Goal: Task Accomplishment & Management: Use online tool/utility

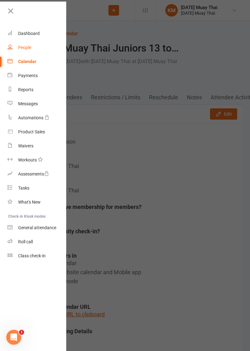
click at [26, 49] on div "People" at bounding box center [24, 47] width 13 height 5
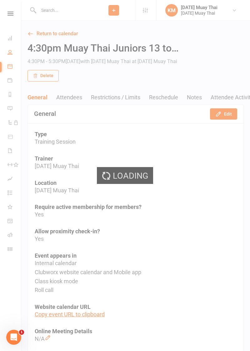
select select "100"
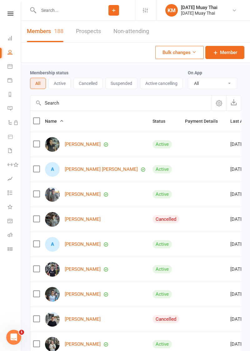
click at [117, 8] on button "Add" at bounding box center [113, 10] width 11 height 11
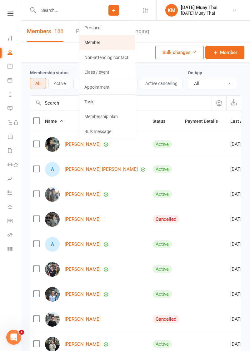
click at [99, 42] on link "Member" at bounding box center [107, 42] width 56 height 14
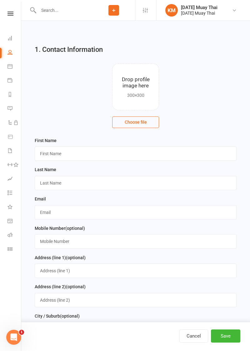
click at [132, 87] on input "file" at bounding box center [135, 87] width 46 height 46
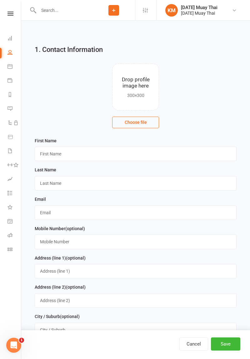
type input "C:\fakepath\17603404484538662511929260595734.jpg"
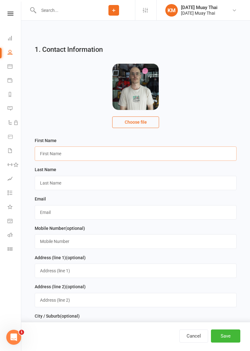
click at [58, 151] on input "text" at bounding box center [136, 153] width 202 height 14
type input "Jaden"
click at [80, 182] on input "text" at bounding box center [136, 183] width 202 height 14
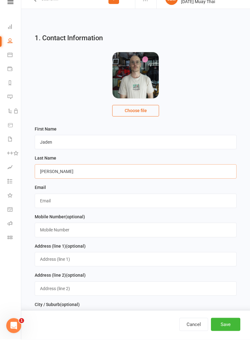
type input "Koppe"
click at [72, 216] on input "text" at bounding box center [136, 212] width 202 height 14
type input "[EMAIL_ADDRESS][DOMAIN_NAME]"
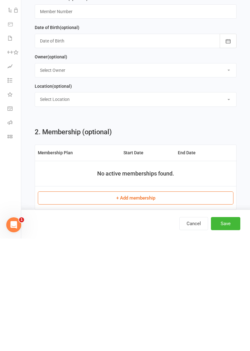
scroll to position [301, 0]
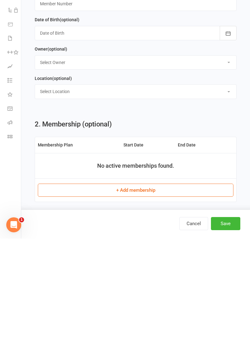
click at [136, 303] on button "+ Add membership" at bounding box center [136, 302] width 196 height 13
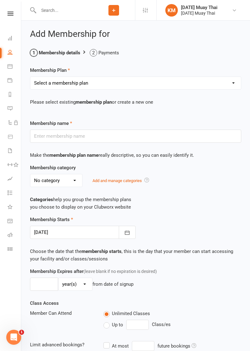
click at [90, 86] on select "Select a membership plan Create new Membership Plan Gold member Unlimited Acces…" at bounding box center [135, 83] width 211 height 12
select select "5"
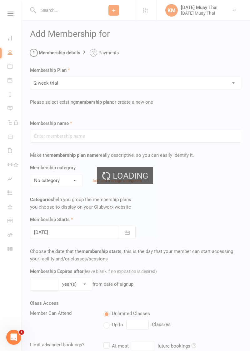
type input "2 week triaI"
select select "3"
type input "2"
select select "1"
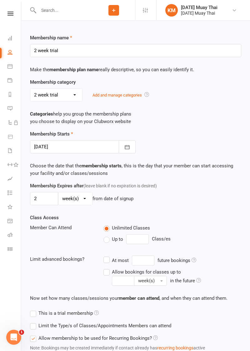
scroll to position [123, 0]
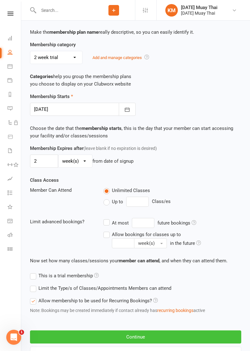
click at [141, 334] on button "Continue" at bounding box center [135, 336] width 211 height 13
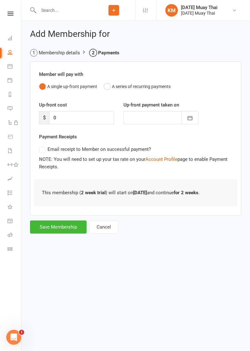
scroll to position [0, 0]
click at [59, 227] on button "Save Membership" at bounding box center [58, 227] width 57 height 13
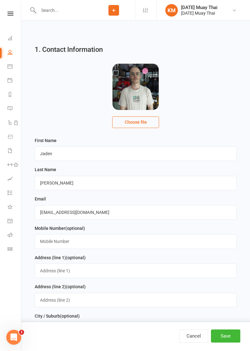
scroll to position [461, 0]
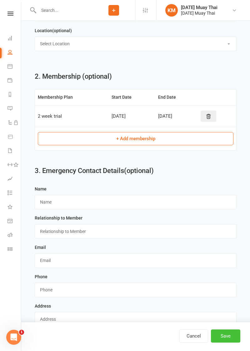
click at [226, 343] on button "Save" at bounding box center [225, 336] width 29 height 13
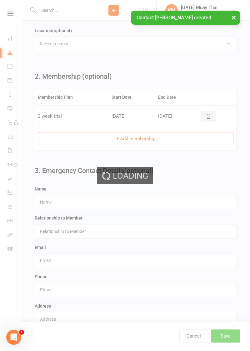
scroll to position [0, 0]
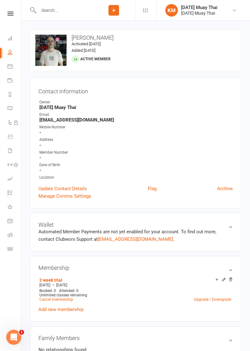
click at [7, 53] on link "People" at bounding box center [14, 53] width 14 height 14
select select "100"
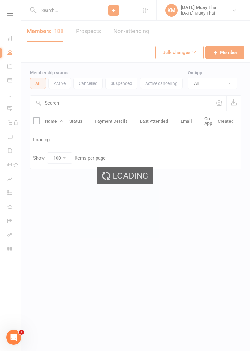
click at [5, 56] on div "Loading" at bounding box center [125, 175] width 250 height 351
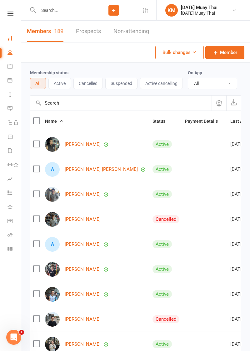
click at [9, 38] on icon at bounding box center [9, 38] width 5 height 5
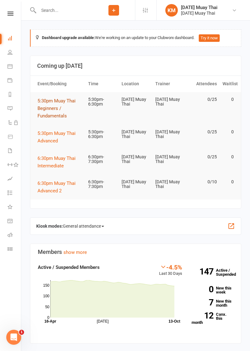
click at [48, 108] on span "5:30pm Muay Thai Beginners / Fundamentals" at bounding box center [56, 108] width 38 height 21
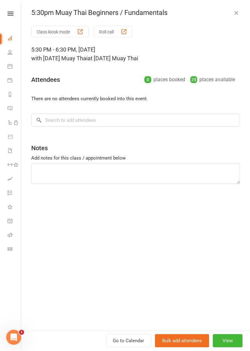
click at [113, 30] on button "Roll call" at bounding box center [113, 32] width 39 height 12
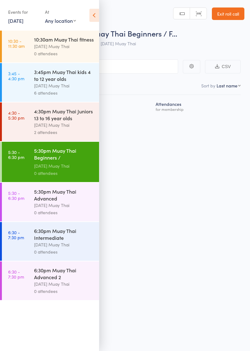
click at [97, 19] on icon at bounding box center [94, 15] width 10 height 13
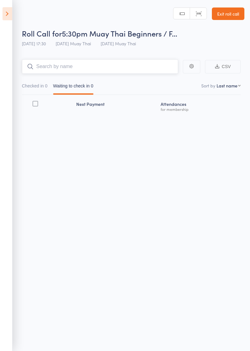
click at [82, 69] on input "search" at bounding box center [100, 66] width 156 height 14
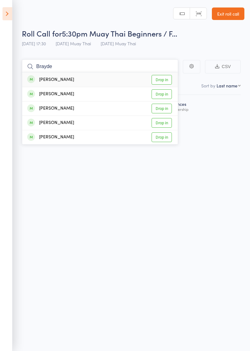
type input "Brayde"
click at [165, 82] on link "Drop in" at bounding box center [161, 80] width 20 height 10
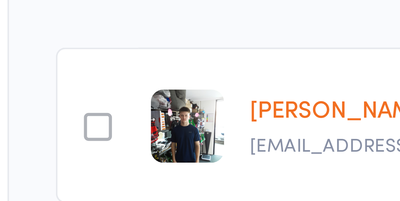
scroll to position [0, 0]
click at [13, 107] on main "CSV Checked in 1 Waiting to check in 0 Sort by Last name First name Last name B…" at bounding box center [200, 96] width 400 height 132
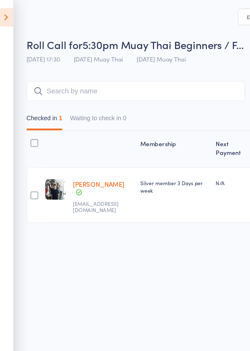
scroll to position [0, 0]
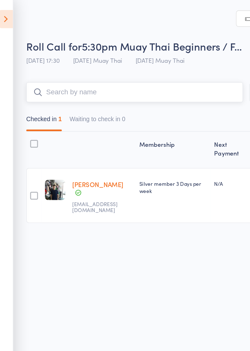
click at [138, 65] on input "search" at bounding box center [100, 66] width 156 height 14
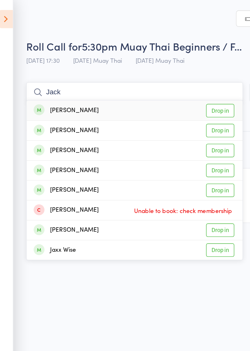
type input "Jack"
click at [164, 111] on link "Drop in" at bounding box center [161, 109] width 20 height 10
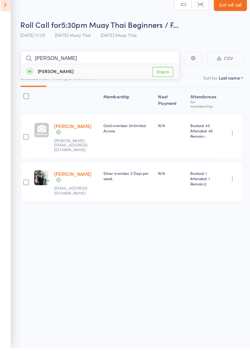
type input "[PERSON_NAME]"
click at [167, 81] on link "Drop in" at bounding box center [161, 80] width 20 height 10
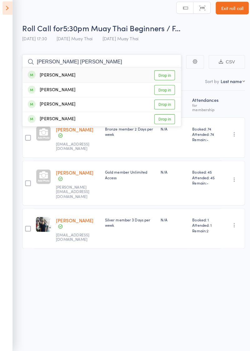
type input "Mitch tori"
click at [165, 81] on link "Drop in" at bounding box center [161, 80] width 20 height 10
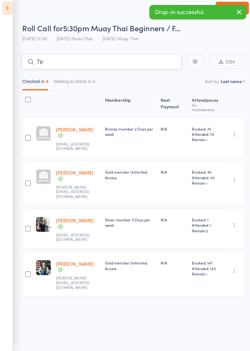
type input "T"
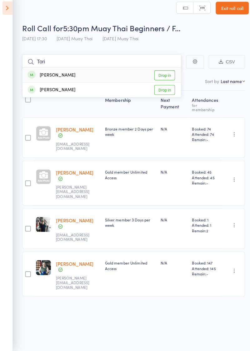
type input "Tori"
click at [167, 79] on link "Drop in" at bounding box center [161, 80] width 20 height 10
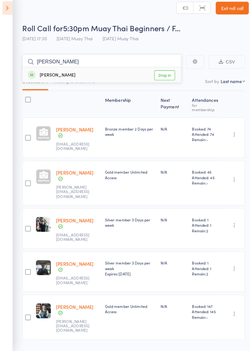
type input "[PERSON_NAME]"
click at [165, 81] on link "Drop in" at bounding box center [161, 80] width 20 height 10
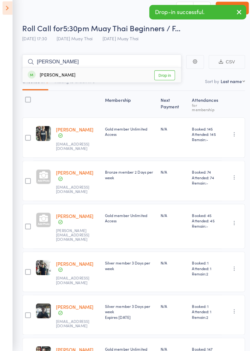
type input "Chris"
click at [167, 79] on link "Drop in" at bounding box center [161, 80] width 20 height 10
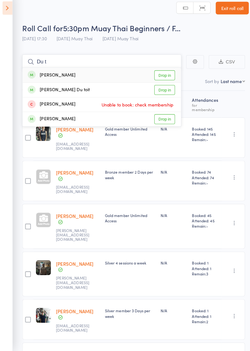
type input "Du t"
click at [163, 81] on link "Drop in" at bounding box center [161, 80] width 20 height 10
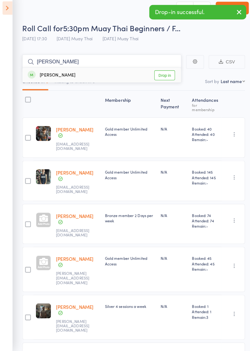
type input "Jean"
click at [164, 79] on link "Drop in" at bounding box center [161, 80] width 20 height 10
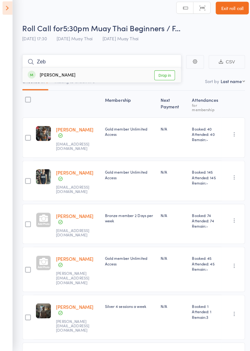
type input "Zeb"
click at [167, 80] on link "Drop in" at bounding box center [161, 80] width 20 height 10
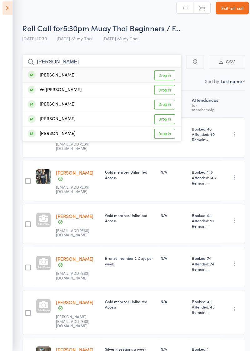
type input "Harry"
click at [166, 109] on link "Drop in" at bounding box center [161, 109] width 20 height 10
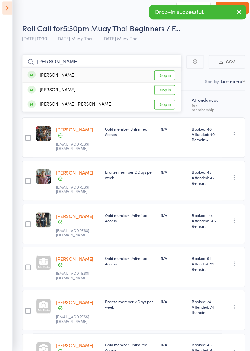
type input "Charlie"
click at [166, 80] on link "Drop in" at bounding box center [161, 80] width 20 height 10
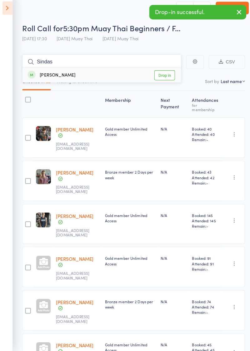
type input "Sindas"
click at [164, 81] on link "Drop in" at bounding box center [161, 80] width 20 height 10
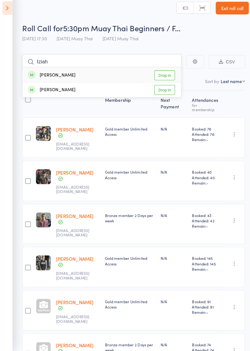
type input "Iziah"
click at [167, 94] on link "Drop in" at bounding box center [161, 94] width 20 height 10
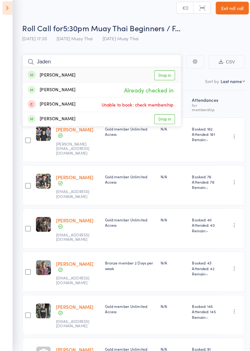
type input "Jaden"
click at [167, 81] on link "Drop in" at bounding box center [161, 80] width 20 height 10
click at [166, 82] on nav "Checked in 14 Waiting to check in 0" at bounding box center [131, 87] width 224 height 14
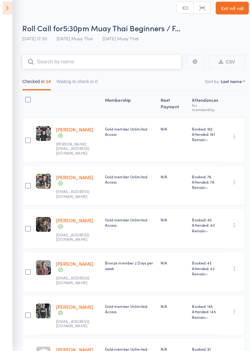
click at [166, 81] on nav "Checked in 14 Waiting to check in 0" at bounding box center [131, 87] width 224 height 14
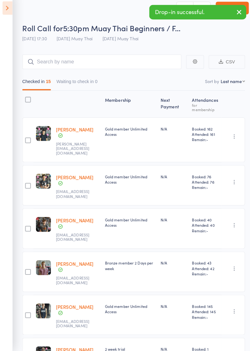
click at [234, 20] on icon "button" at bounding box center [234, 18] width 7 height 8
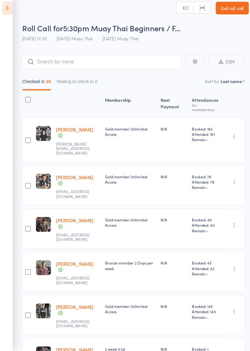
click at [230, 16] on link "Exit roll call" at bounding box center [228, 13] width 32 height 12
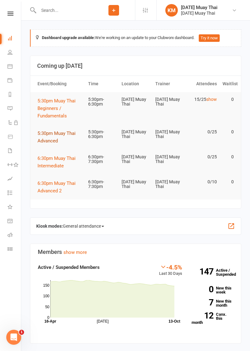
click at [42, 140] on span "5:30pm Muay Thai Advanced" at bounding box center [56, 137] width 38 height 13
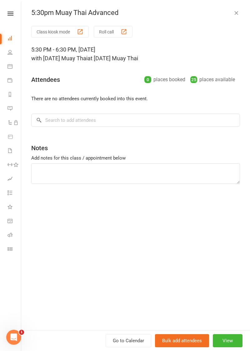
click at [115, 31] on button "Roll call" at bounding box center [113, 32] width 39 height 12
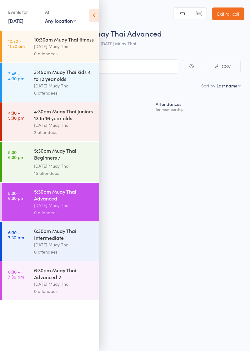
click at [96, 13] on icon at bounding box center [94, 15] width 10 height 13
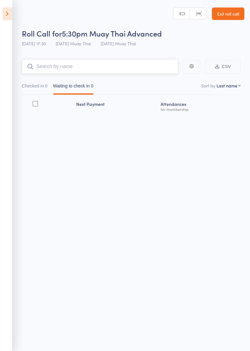
click at [94, 68] on input "search" at bounding box center [100, 66] width 156 height 14
type input "Ethan"
click at [166, 80] on link "Drop in" at bounding box center [161, 80] width 20 height 10
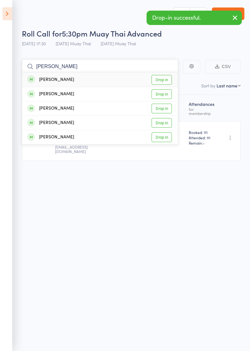
type input "Ella"
click at [167, 79] on link "Drop in" at bounding box center [161, 80] width 20 height 10
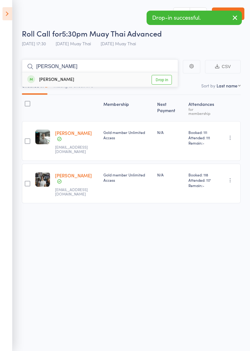
type input "Ishan"
click at [166, 82] on link "Drop in" at bounding box center [161, 80] width 20 height 10
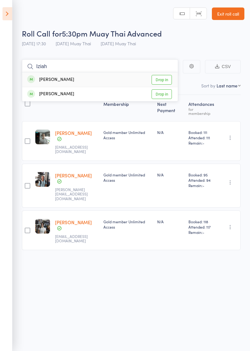
type input "Iziah"
click at [167, 80] on link "Drop in" at bounding box center [161, 80] width 20 height 10
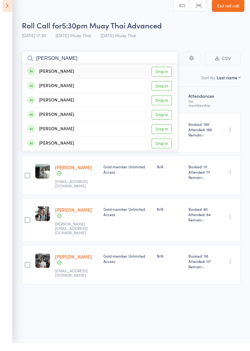
type input "Branden"
click at [166, 80] on link "Drop in" at bounding box center [161, 80] width 20 height 10
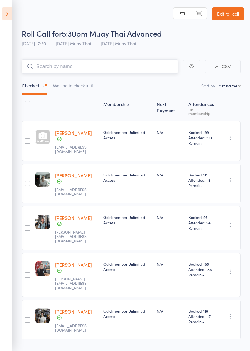
click at [139, 74] on input "search" at bounding box center [100, 66] width 156 height 14
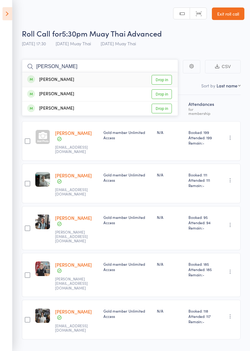
type input "Baxter"
click at [166, 80] on link "Drop in" at bounding box center [161, 80] width 20 height 10
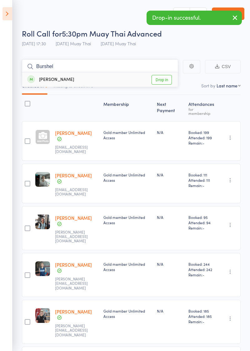
type input "Burshel"
click at [166, 81] on link "Drop in" at bounding box center [161, 80] width 20 height 10
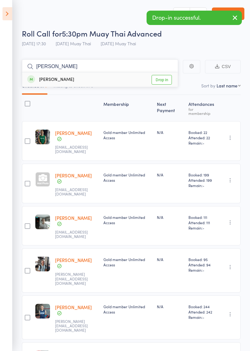
type input "Blake"
click at [168, 78] on link "Drop in" at bounding box center [161, 80] width 20 height 10
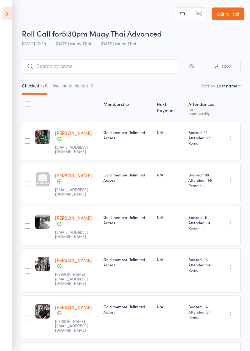
click at [230, 16] on link "Exit roll call" at bounding box center [228, 13] width 32 height 12
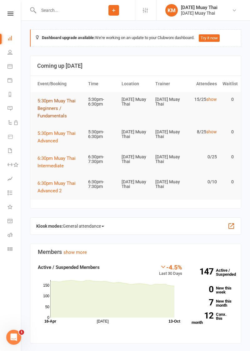
click at [41, 107] on span "5:30pm Muay Thai Beginners / Fundamentals" at bounding box center [56, 108] width 38 height 21
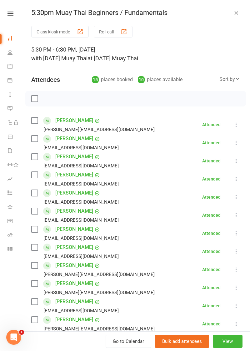
click at [39, 29] on button "Class kiosk mode" at bounding box center [59, 32] width 57 height 12
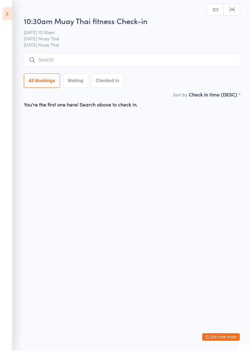
click at [45, 59] on input "search" at bounding box center [132, 60] width 216 height 14
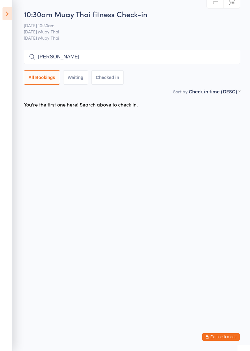
type input "[PERSON_NAME]"
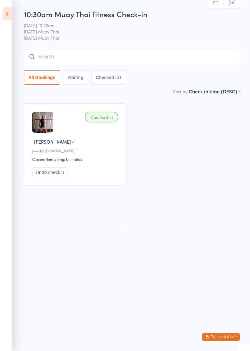
click at [8, 12] on icon at bounding box center [7, 13] width 10 height 13
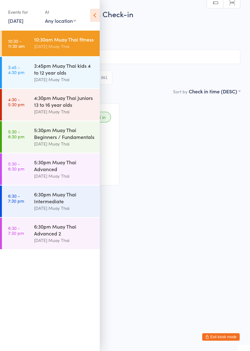
click at [42, 209] on div "[DATE] Muay Thai" at bounding box center [64, 208] width 60 height 7
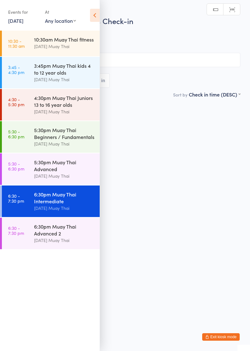
click at [47, 197] on div "6:30pm Muay Thai Intermediate" at bounding box center [64, 198] width 60 height 14
click at [94, 18] on icon at bounding box center [95, 15] width 10 height 13
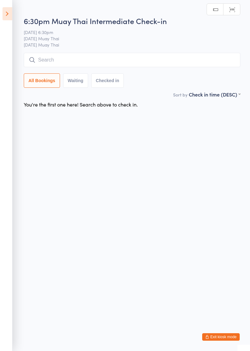
click at [78, 58] on input "search" at bounding box center [132, 60] width 216 height 14
click at [42, 57] on input "search" at bounding box center [132, 60] width 216 height 14
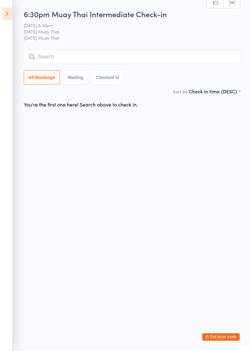
click at [43, 59] on input "search" at bounding box center [132, 57] width 216 height 14
click at [42, 59] on input "search" at bounding box center [132, 57] width 216 height 14
click at [44, 57] on input "search" at bounding box center [132, 57] width 216 height 14
type input "[PERSON_NAME]"
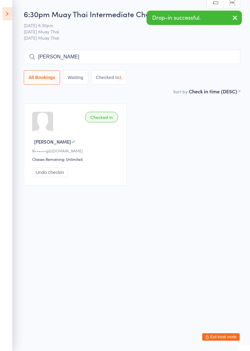
type input "[PERSON_NAME]"
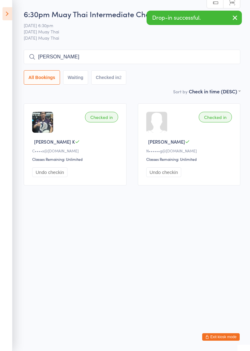
type input "[PERSON_NAME]"
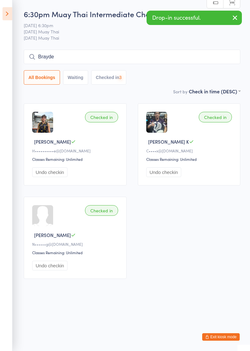
type input "Brayde"
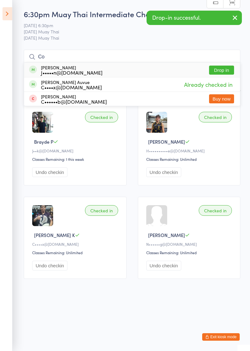
type input "C"
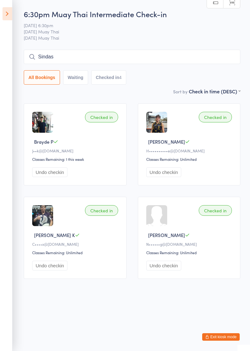
type input "Sindas"
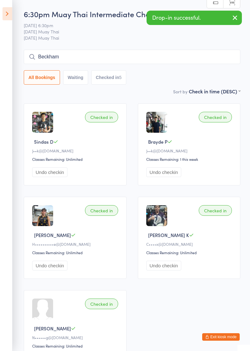
type input "Beckham"
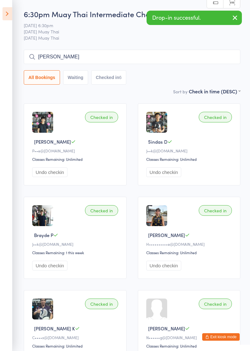
type input "[PERSON_NAME]"
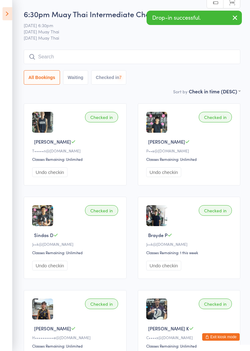
click at [7, 14] on icon at bounding box center [7, 13] width 10 height 13
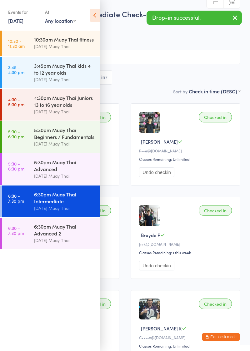
click at [40, 227] on div "6:30pm Muay Thai Advanced 2" at bounding box center [64, 230] width 60 height 14
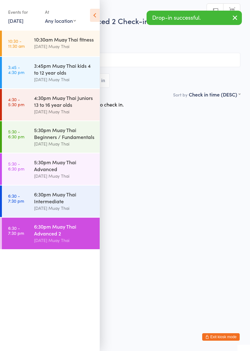
click at [96, 17] on icon at bounding box center [95, 15] width 10 height 13
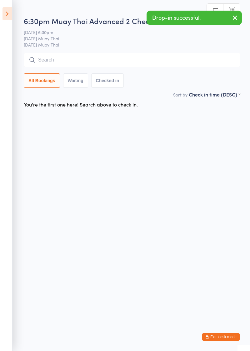
click at [78, 58] on input "search" at bounding box center [132, 60] width 216 height 14
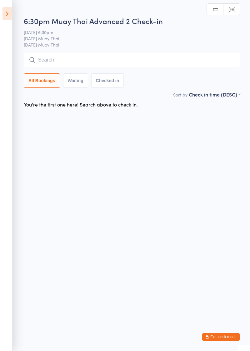
click at [47, 59] on input "search" at bounding box center [132, 60] width 216 height 14
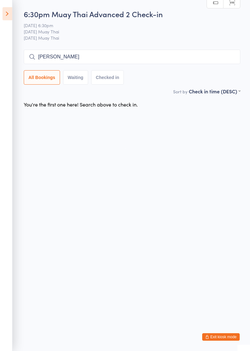
type input "[PERSON_NAME]"
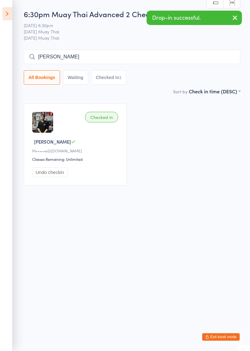
type input "[PERSON_NAME]"
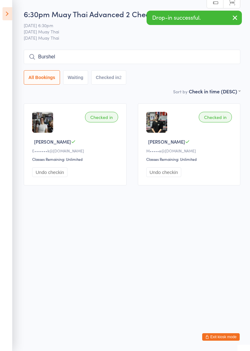
type input "Burshel"
type input "[PERSON_NAME]"
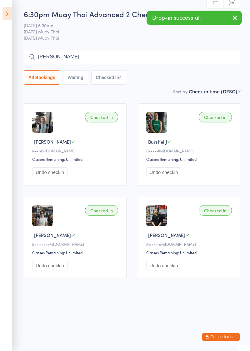
type input "[PERSON_NAME]"
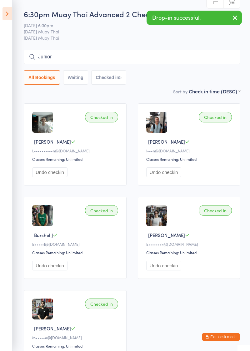
type input "Junior"
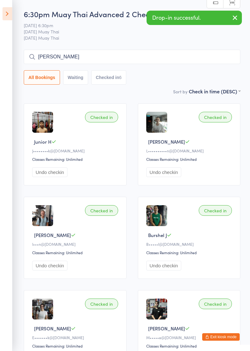
type input "[PERSON_NAME]"
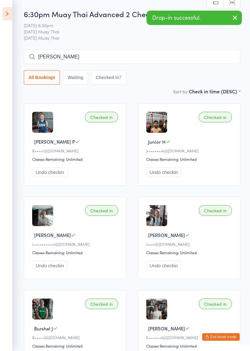
type input "[PERSON_NAME]"
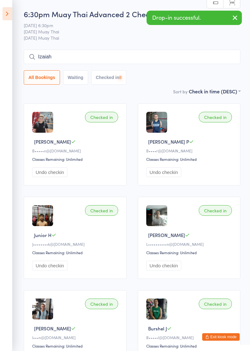
type input "Izaiah"
click at [7, 20] on icon at bounding box center [7, 13] width 10 height 13
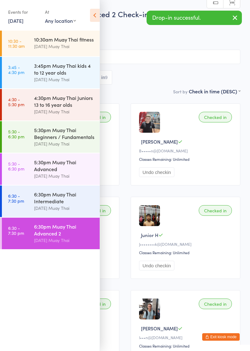
click at [39, 211] on div "[DATE] Muay Thai" at bounding box center [64, 208] width 60 height 7
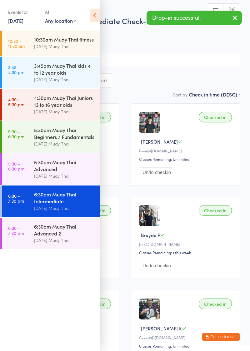
click at [94, 16] on icon at bounding box center [95, 15] width 10 height 13
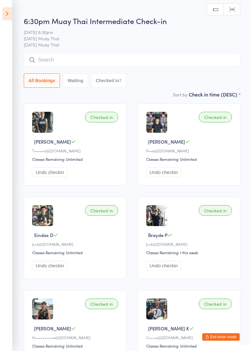
click at [9, 14] on icon at bounding box center [7, 13] width 10 height 13
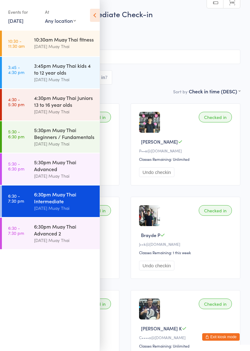
click at [43, 172] on div "5:30pm Muay Thai Advanced" at bounding box center [64, 166] width 60 height 14
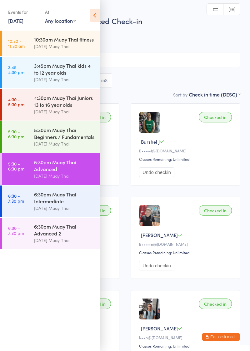
click at [93, 15] on icon at bounding box center [95, 15] width 10 height 13
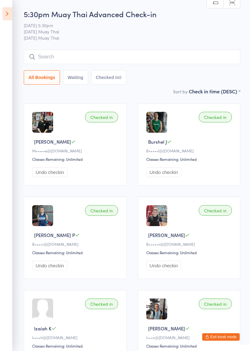
click at [46, 60] on input "search" at bounding box center [132, 57] width 216 height 14
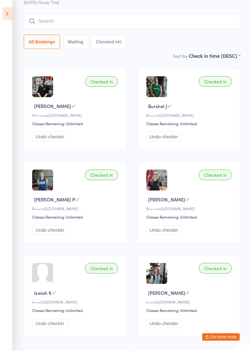
scroll to position [50, 0]
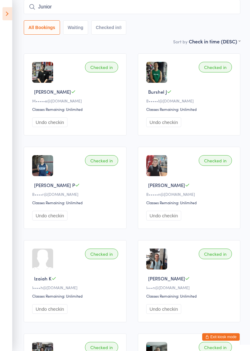
type input "Junior"
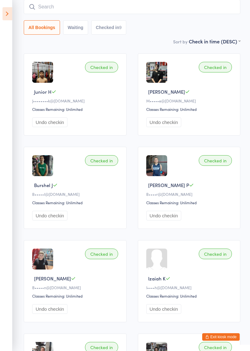
click at [224, 339] on button "Exit kiosk mode" at bounding box center [220, 336] width 37 height 7
